Goal: Task Accomplishment & Management: Manage account settings

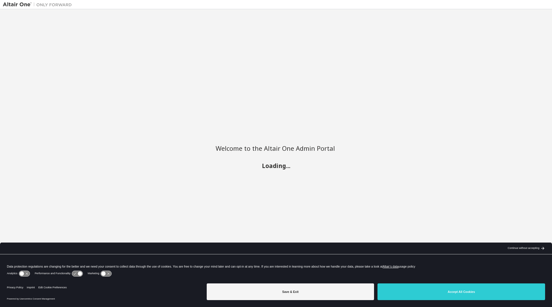
click at [522, 247] on div "Continue without accepting" at bounding box center [524, 248] width 32 height 5
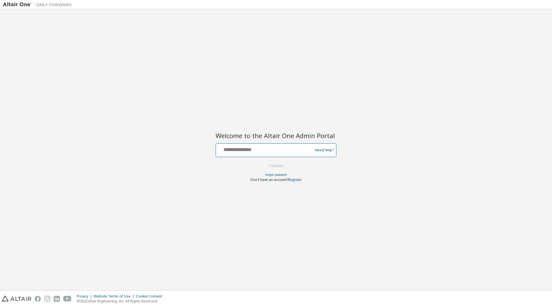
click at [290, 148] on input "text" at bounding box center [265, 149] width 94 height 8
paste input "**********"
type input "**********"
click at [279, 165] on button "Continue" at bounding box center [276, 166] width 27 height 9
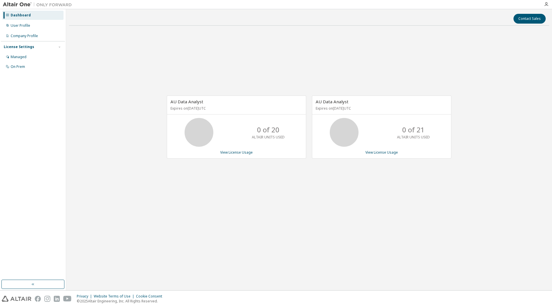
click at [219, 174] on div "AU Data Analyst Expires on [DATE] UTC 0 of 20 ALTAIR UNITS USED View License Us…" at bounding box center [309, 130] width 481 height 200
click at [32, 58] on div "Managed" at bounding box center [32, 56] width 61 height 9
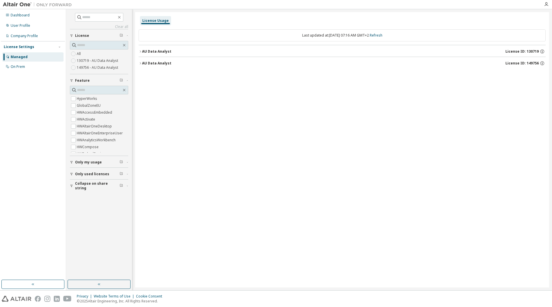
click at [141, 62] on icon "button" at bounding box center [140, 63] width 3 height 3
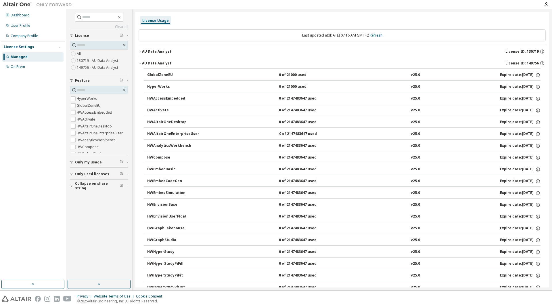
click at [141, 62] on icon "button" at bounding box center [140, 63] width 3 height 3
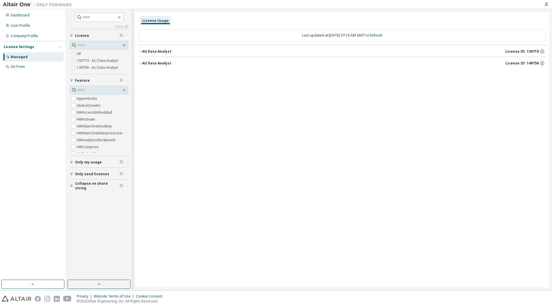
click at [141, 52] on icon "button" at bounding box center [140, 51] width 3 height 3
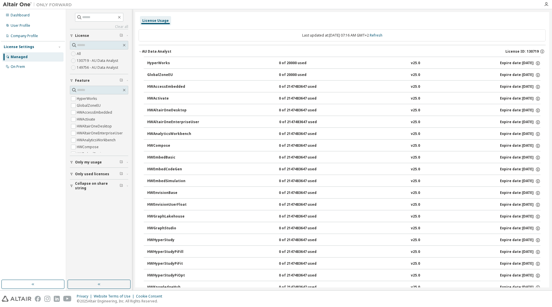
click at [141, 52] on icon "button" at bounding box center [140, 51] width 3 height 3
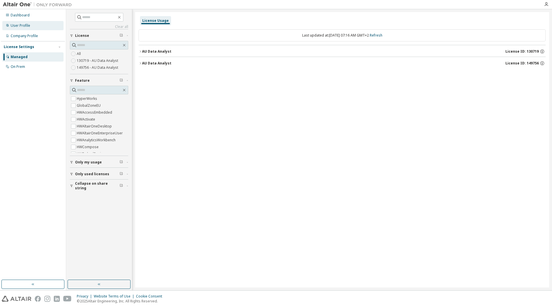
click at [35, 27] on div "User Profile" at bounding box center [32, 25] width 61 height 9
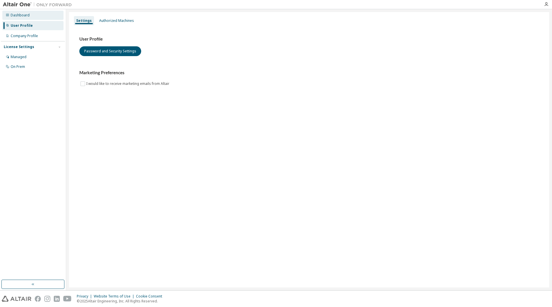
click at [37, 16] on div "Dashboard" at bounding box center [32, 15] width 61 height 9
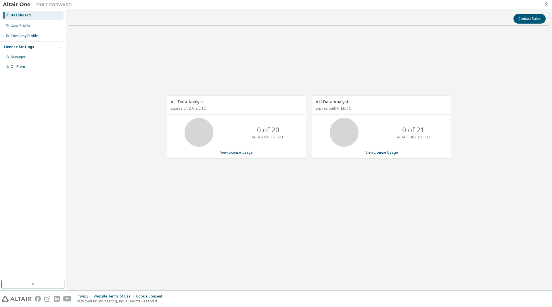
click at [547, 3] on icon "button" at bounding box center [546, 4] width 5 height 5
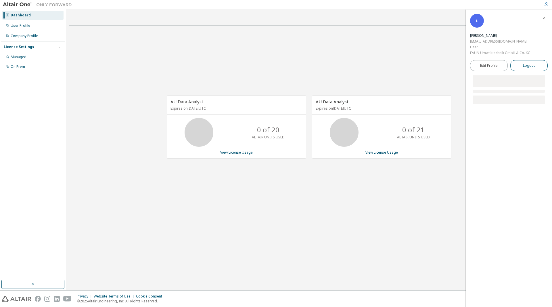
click at [533, 63] on span "Logout" at bounding box center [529, 66] width 12 height 6
